Goal: Task Accomplishment & Management: Manage account settings

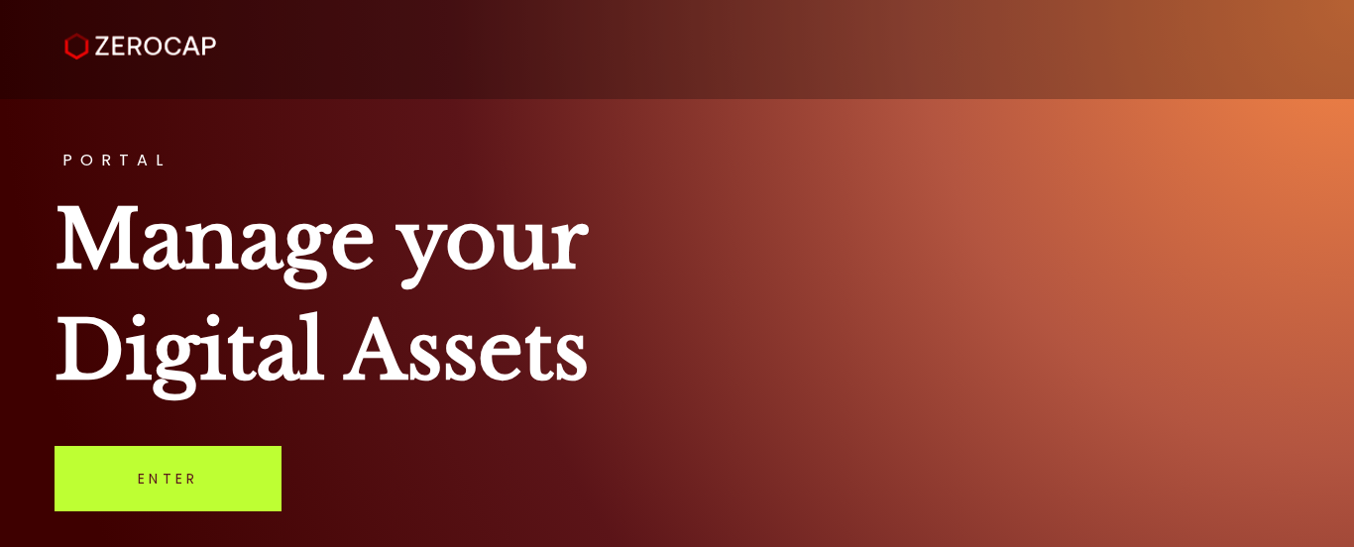
click at [184, 480] on link "Enter" at bounding box center [168, 478] width 227 height 65
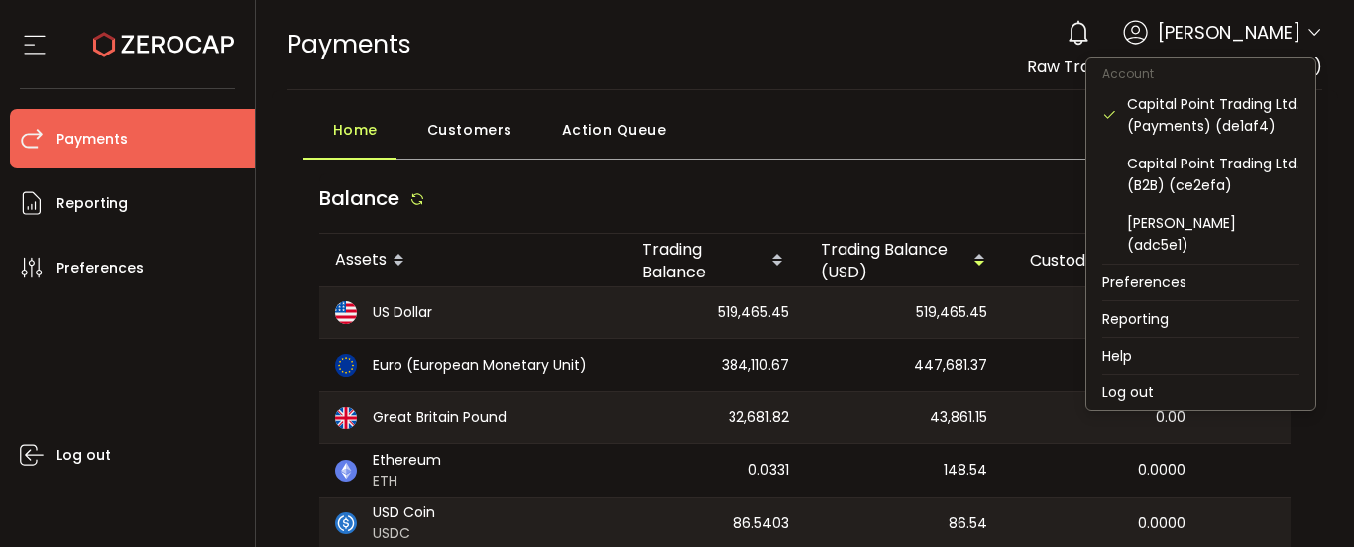
click at [1307, 31] on icon at bounding box center [1315, 33] width 16 height 16
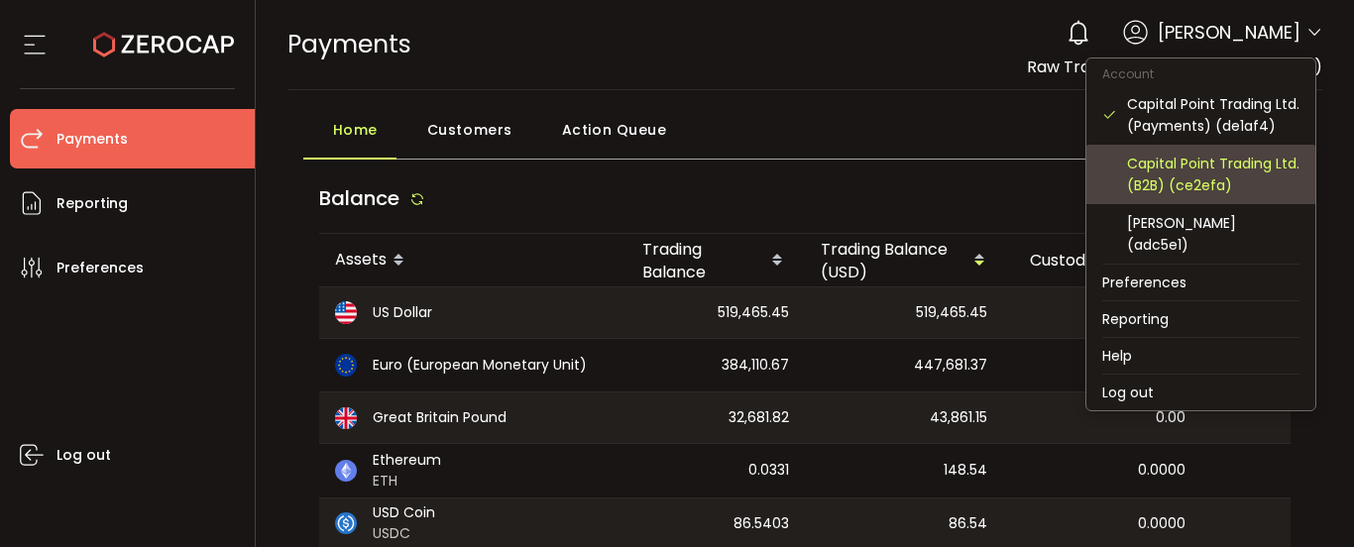
click at [1242, 175] on div "Capital Point Trading Ltd. (B2B) (ce2efa)" at bounding box center [1213, 175] width 173 height 44
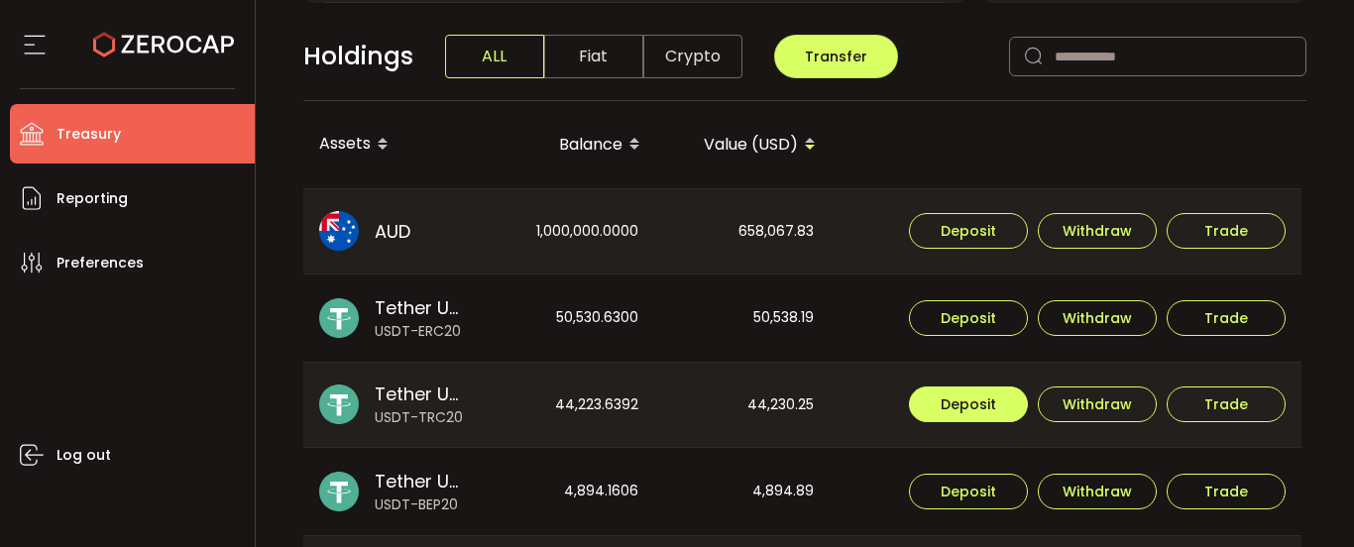
scroll to position [595, 0]
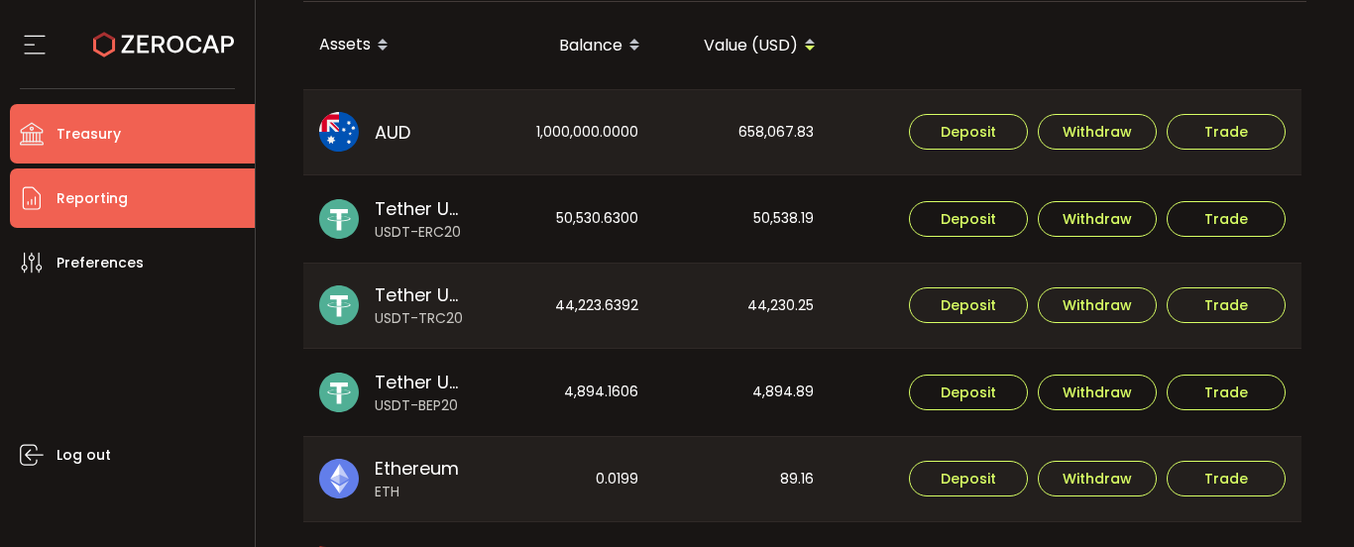
click at [140, 207] on li "Reporting" at bounding box center [132, 198] width 245 height 59
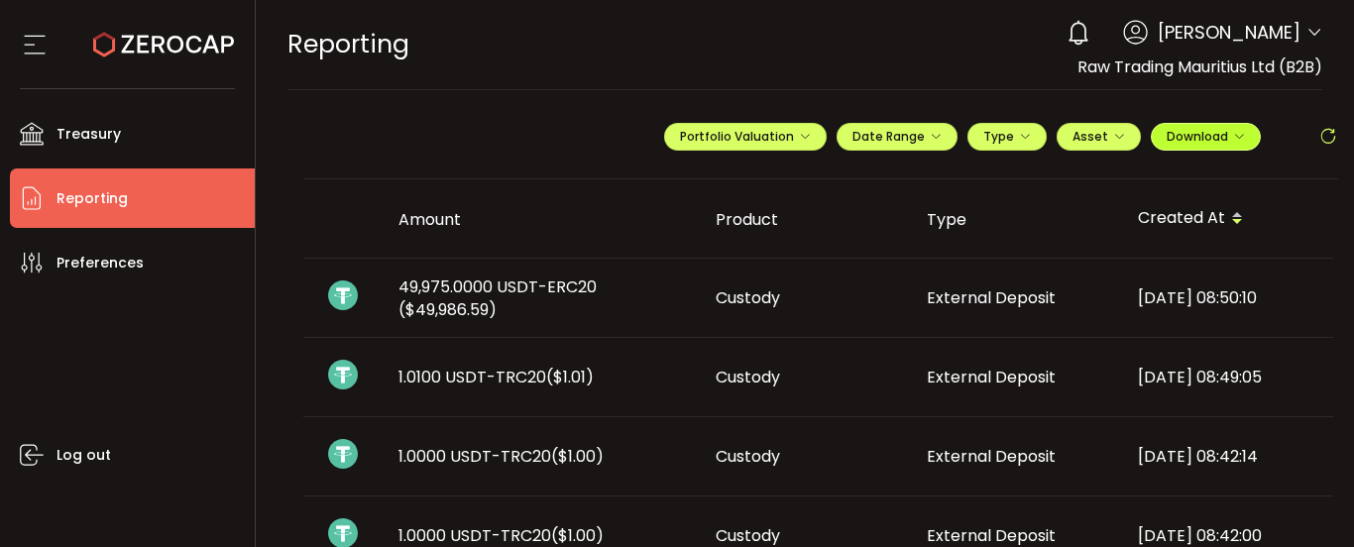
click at [1188, 139] on span "Download" at bounding box center [1206, 136] width 78 height 17
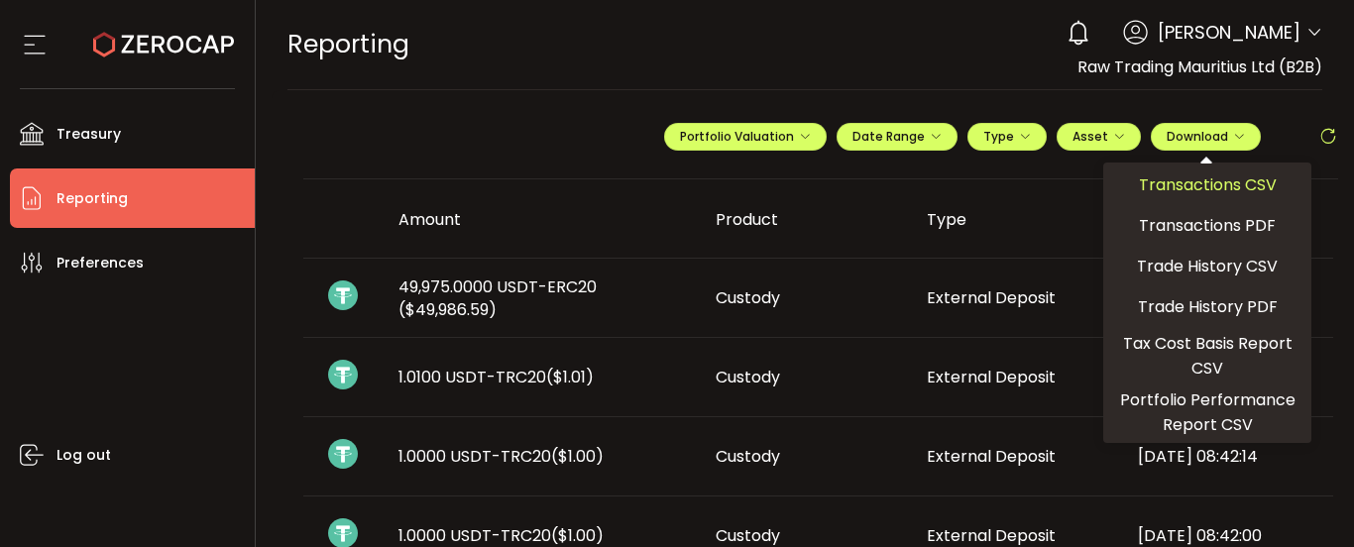
click at [1193, 189] on span "Transactions CSV" at bounding box center [1208, 185] width 138 height 25
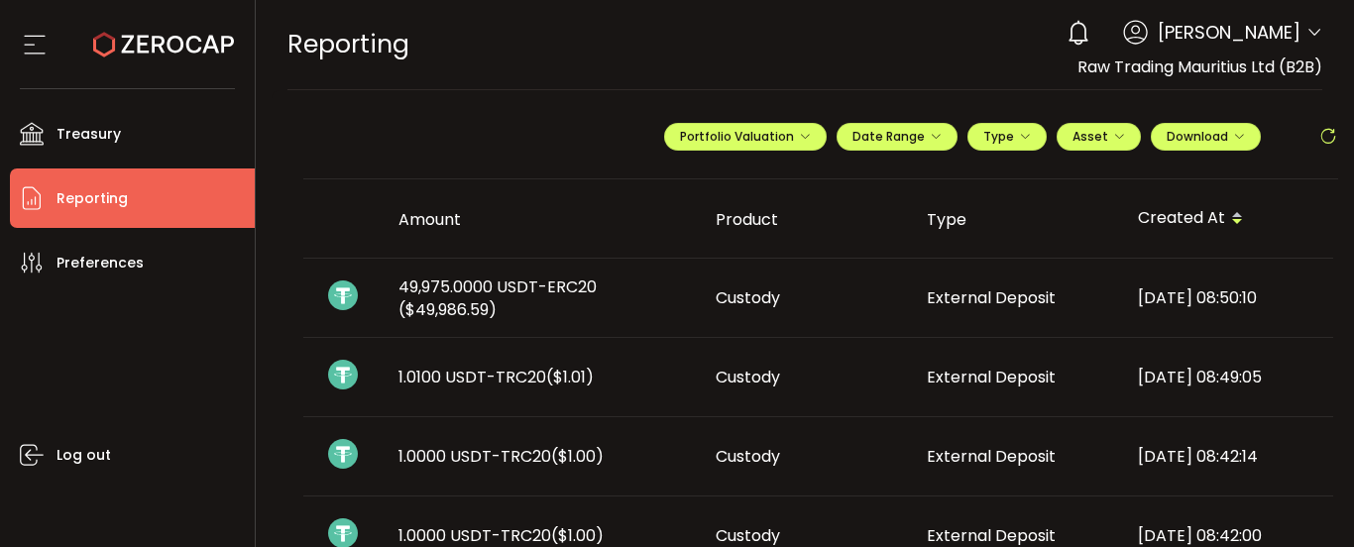
click at [1047, 499] on td "External Deposit" at bounding box center [1016, 536] width 211 height 79
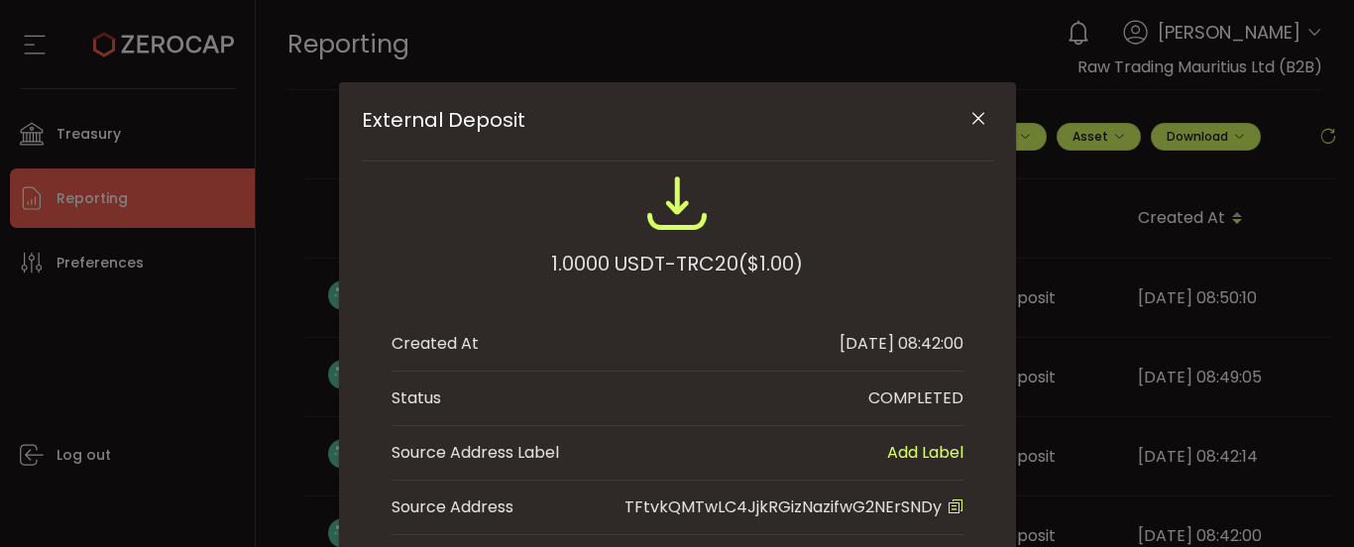
click at [974, 125] on icon "Close" at bounding box center [979, 119] width 20 height 20
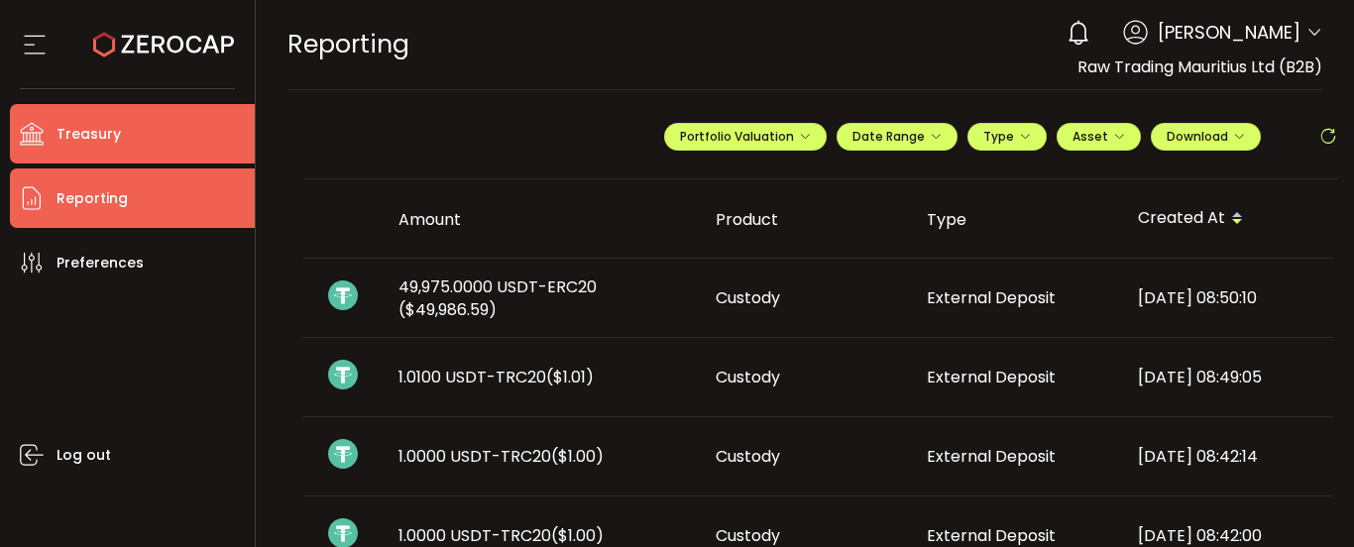
click at [134, 140] on li "Treasury" at bounding box center [132, 133] width 245 height 59
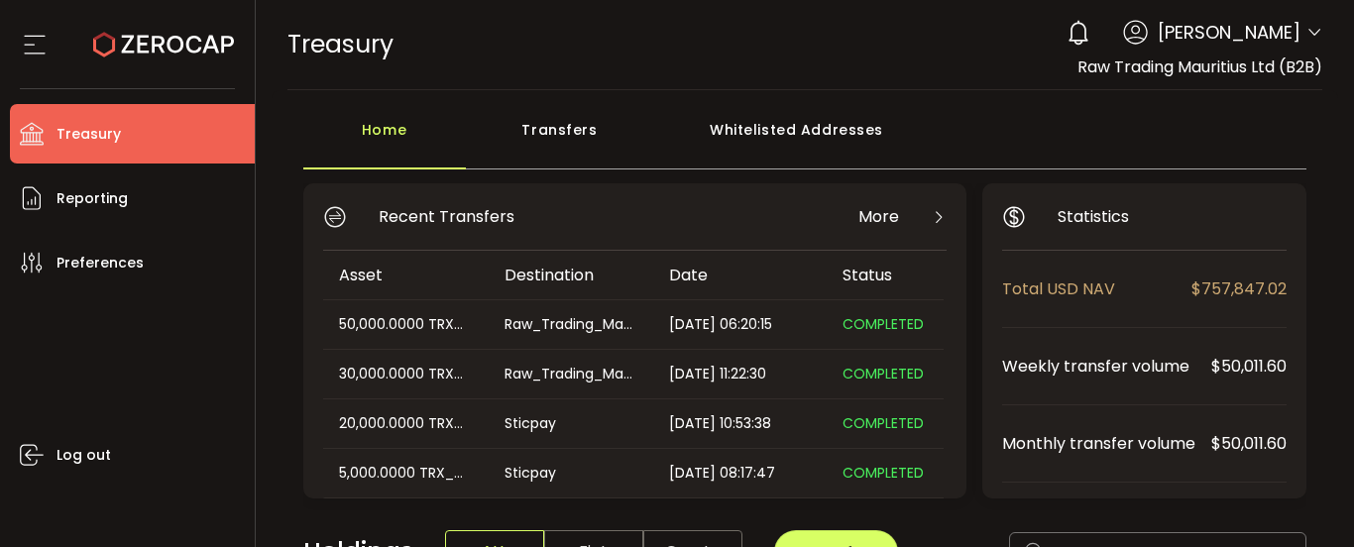
scroll to position [198, 0]
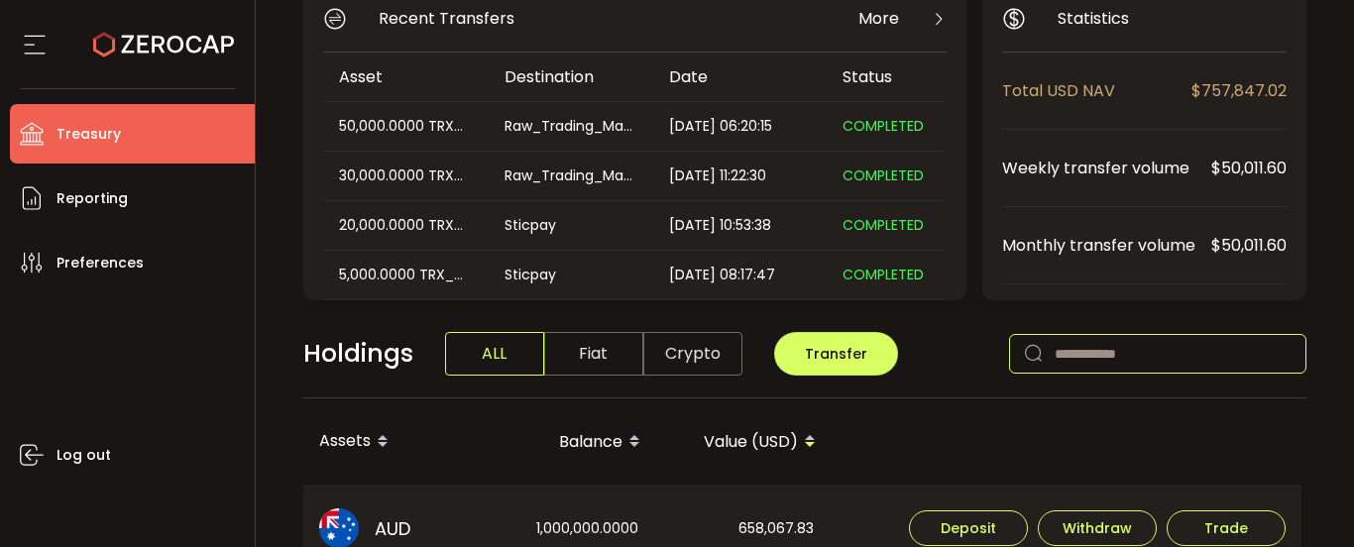
click at [1091, 355] on input "text" at bounding box center [1157, 354] width 297 height 40
paste input "**********"
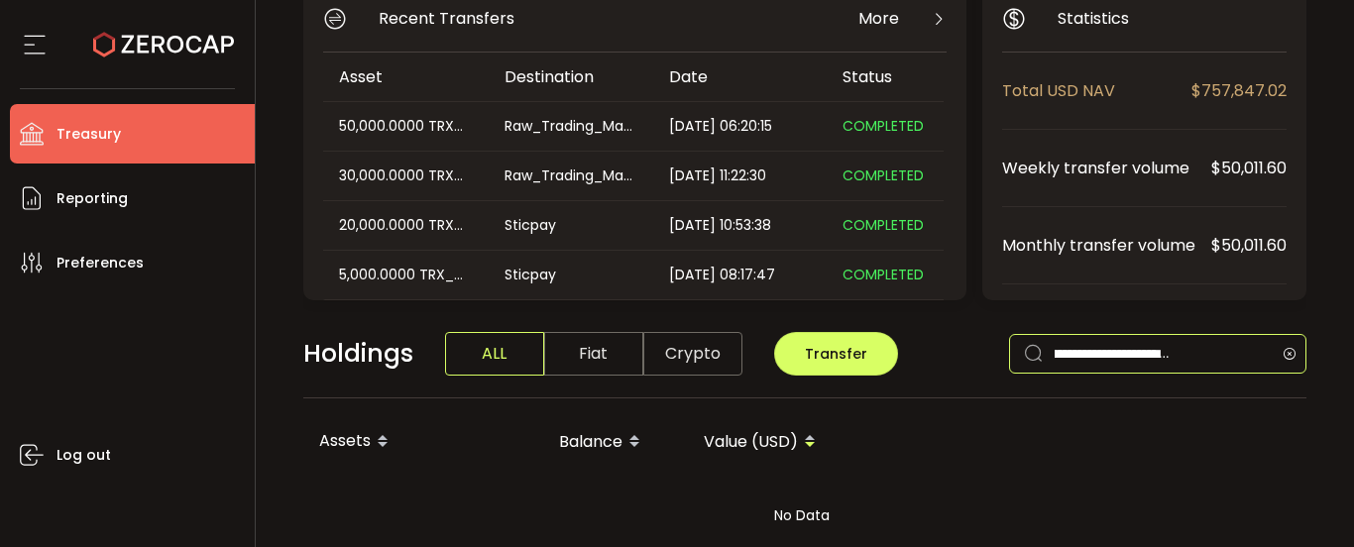
type input "**********"
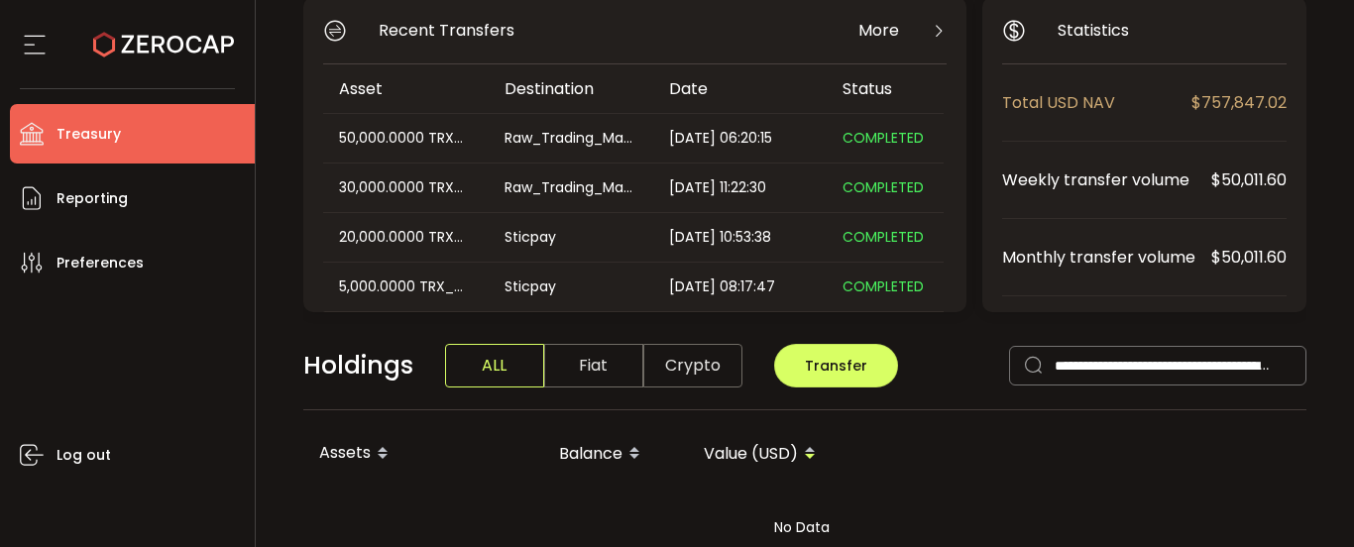
scroll to position [0, 0]
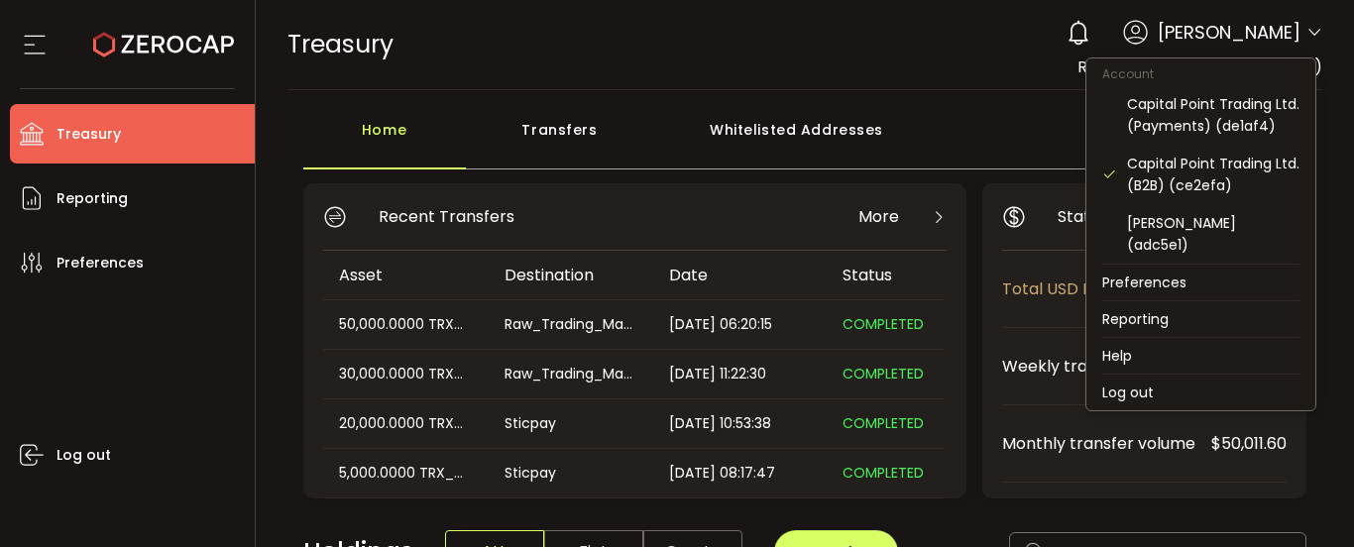
click at [1307, 25] on icon at bounding box center [1315, 33] width 16 height 16
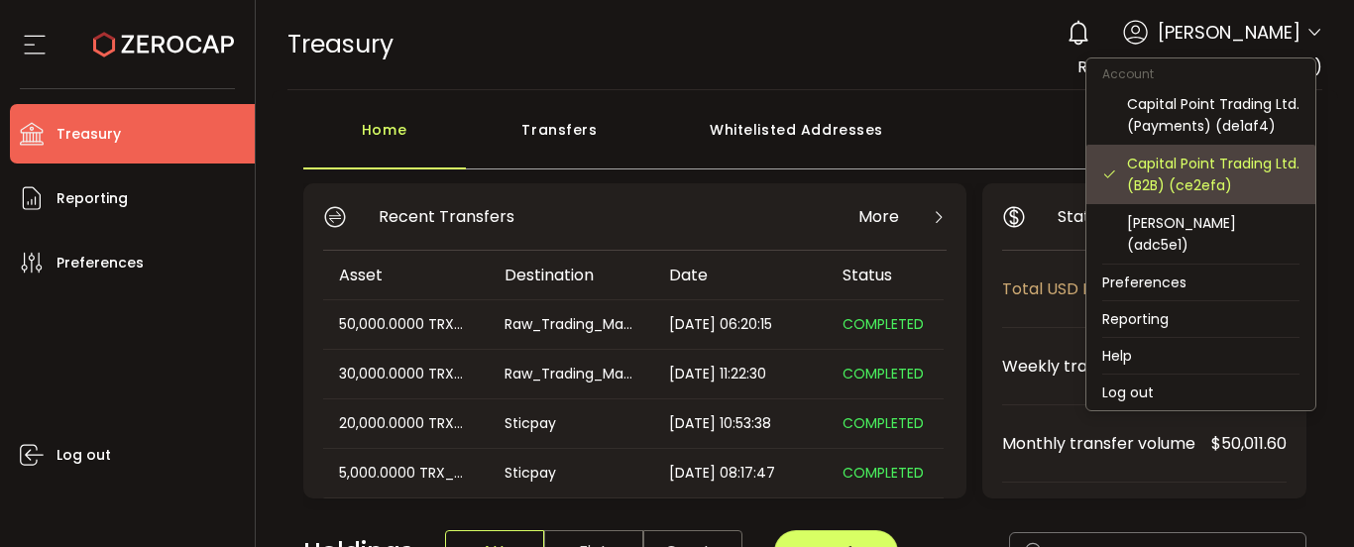
click at [1176, 176] on div "Capital Point Trading Ltd. (B2B) (ce2efa)" at bounding box center [1213, 175] width 173 height 44
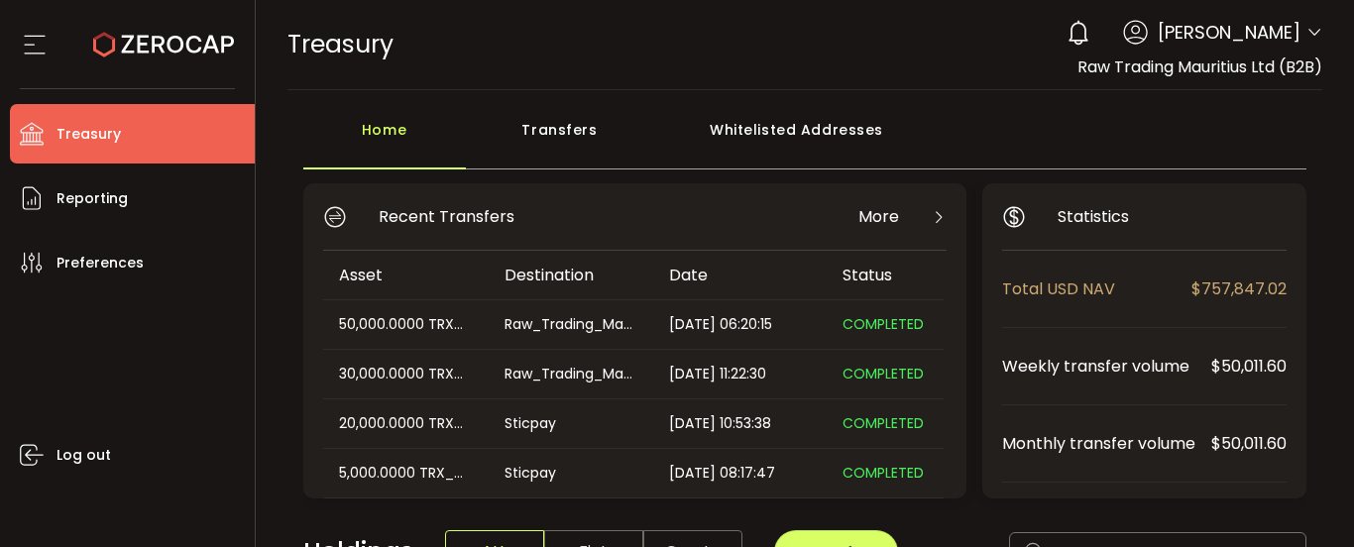
click at [585, 137] on div "Transfers" at bounding box center [560, 139] width 188 height 59
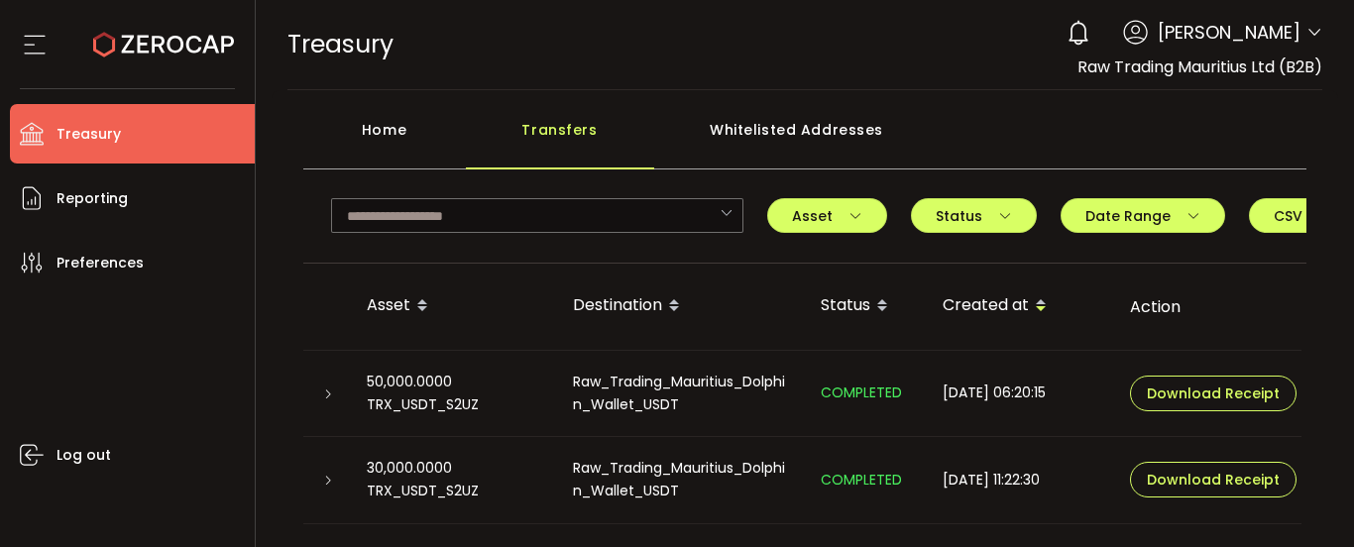
click at [398, 127] on div "Home" at bounding box center [384, 139] width 163 height 59
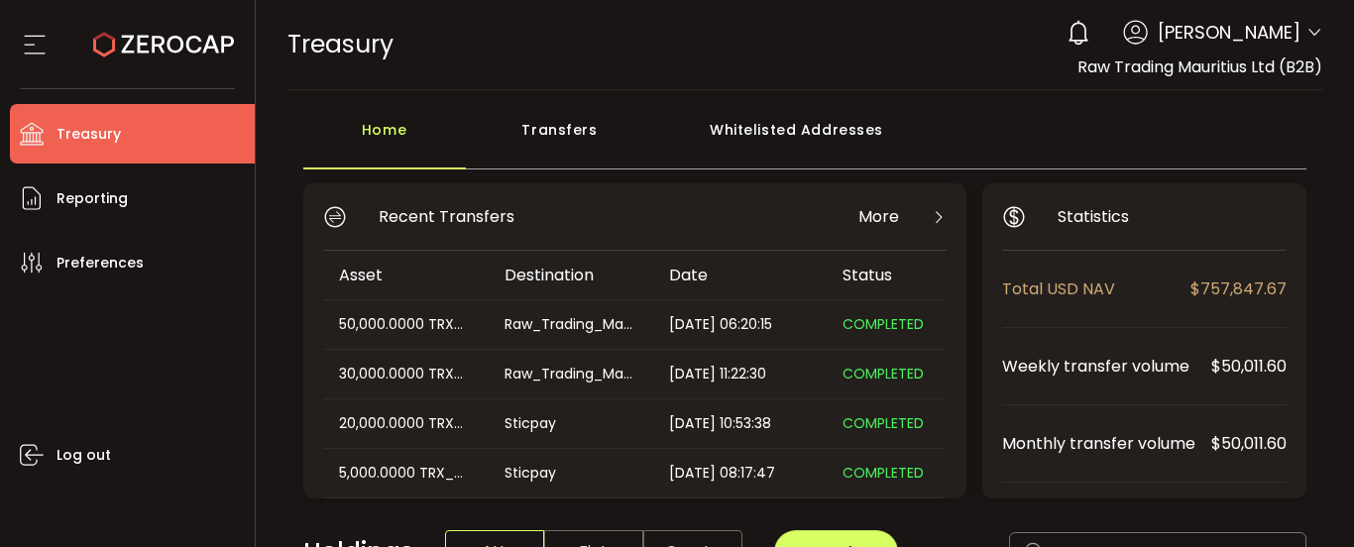
click at [1307, 30] on icon at bounding box center [1315, 33] width 16 height 16
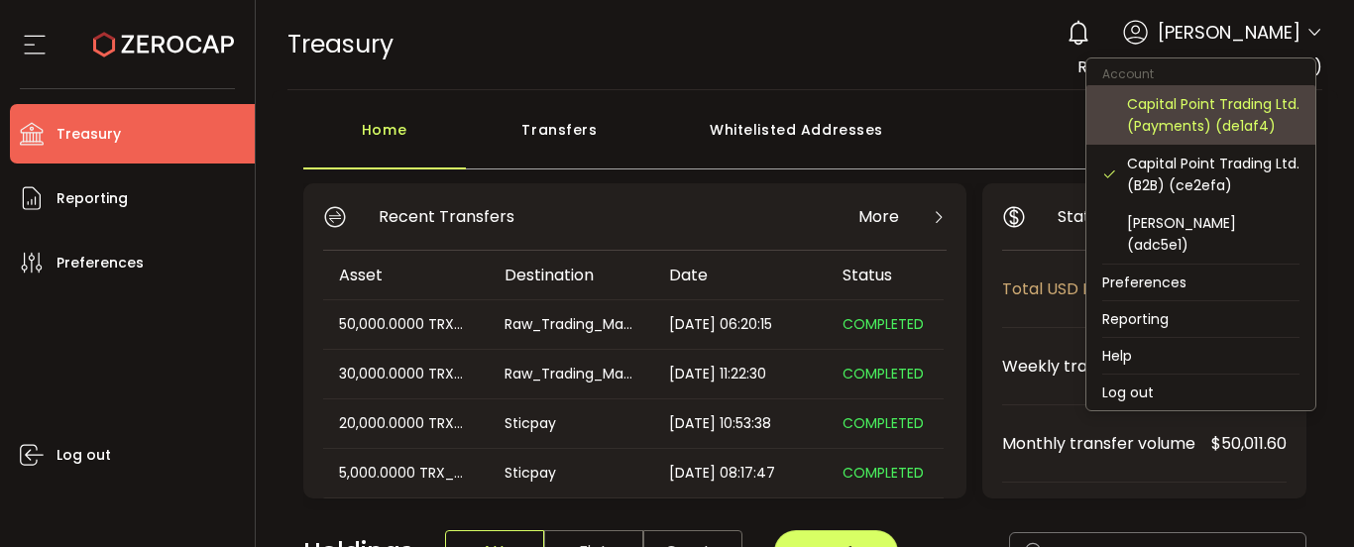
click at [1215, 119] on div "Capital Point Trading Ltd. (Payments) (de1af4)" at bounding box center [1213, 115] width 173 height 44
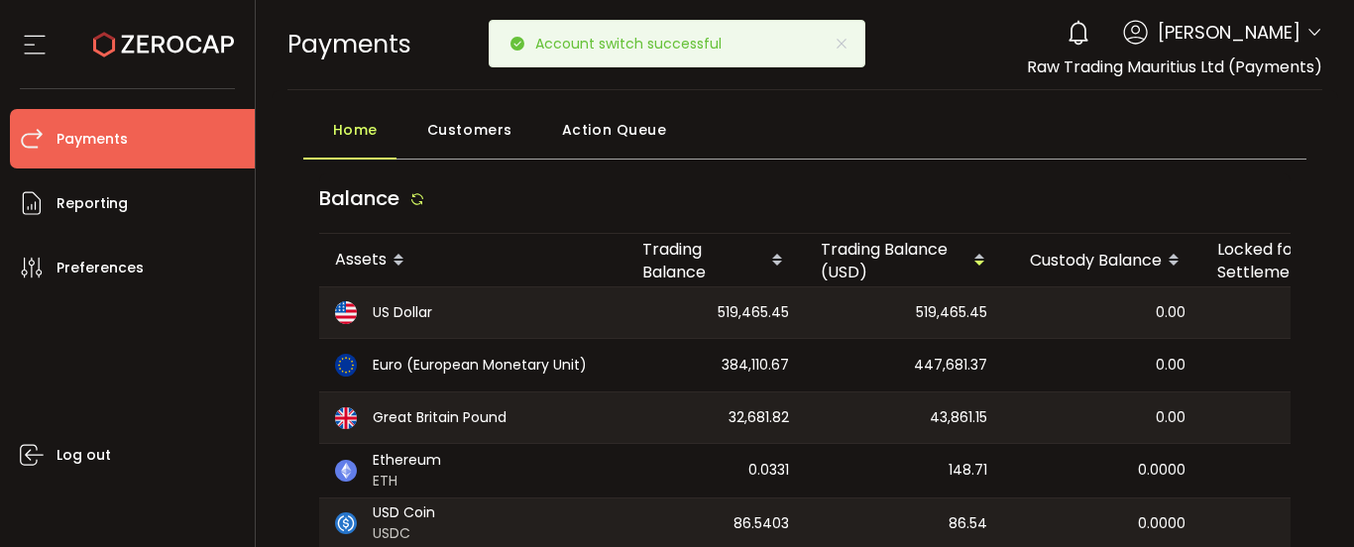
scroll to position [99, 0]
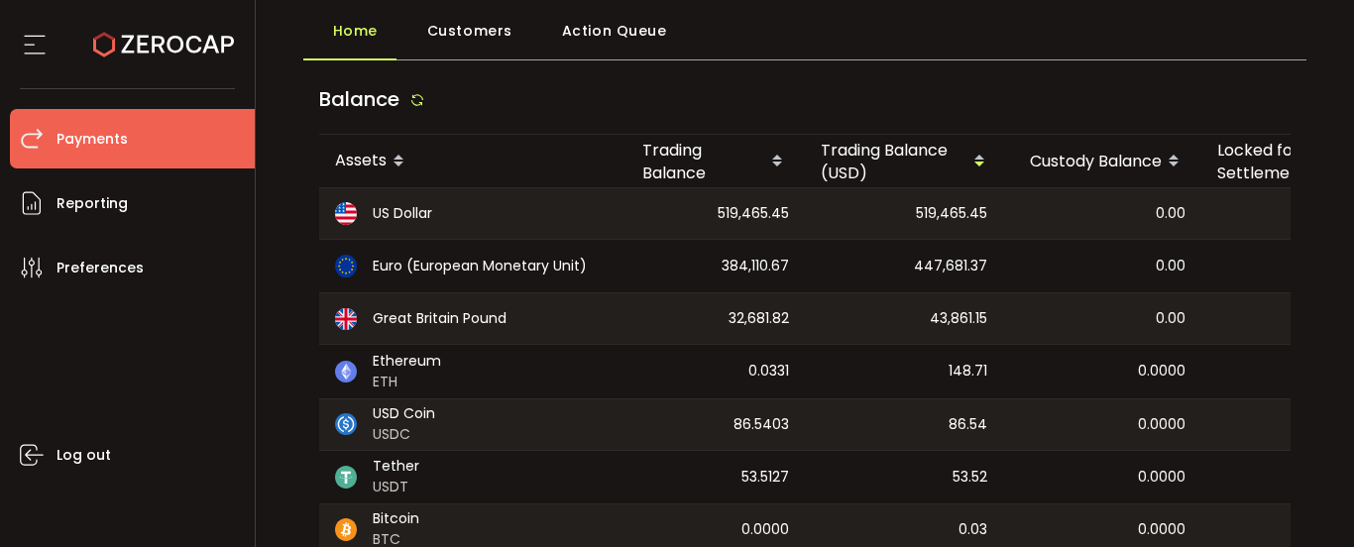
click at [925, 83] on div "Balance" at bounding box center [805, 104] width 973 height 60
